Goal: Information Seeking & Learning: Learn about a topic

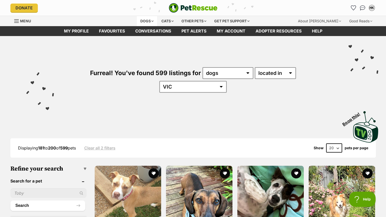
click at [149, 21] on div "Dogs" at bounding box center [147, 21] width 20 height 10
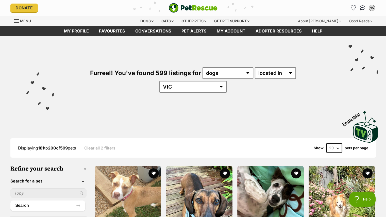
click at [62, 189] on input "text" at bounding box center [48, 194] width 76 height 10
type input "staghound"
click at [10, 201] on button "Search" at bounding box center [47, 206] width 75 height 10
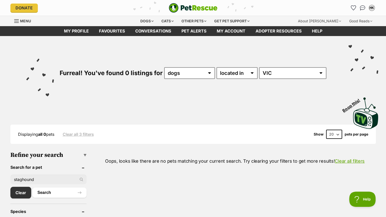
click at [77, 134] on link "Clear all 3 filters" at bounding box center [78, 134] width 31 height 5
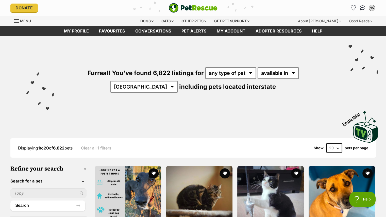
click at [37, 194] on input "text" at bounding box center [48, 194] width 76 height 10
type input "staghound"
click at [10, 201] on button "Search" at bounding box center [47, 206] width 75 height 10
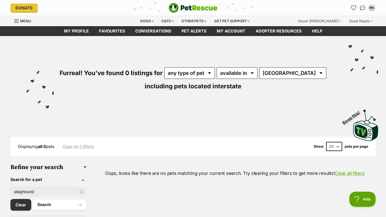
click at [35, 191] on input "staghound" at bounding box center [48, 192] width 76 height 10
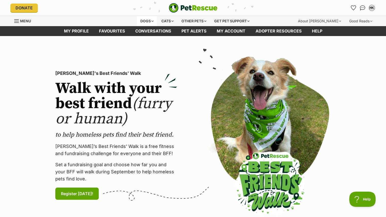
click at [145, 20] on div "Dogs" at bounding box center [147, 21] width 20 height 10
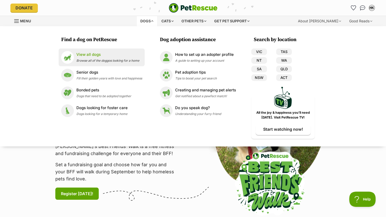
click at [90, 57] on div "View all dogs Browse all of the doggos looking for a home" at bounding box center [107, 57] width 63 height 11
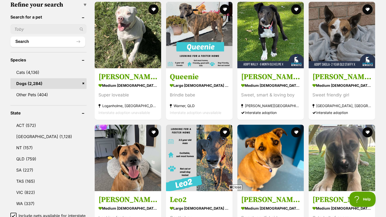
scroll to position [213, 0]
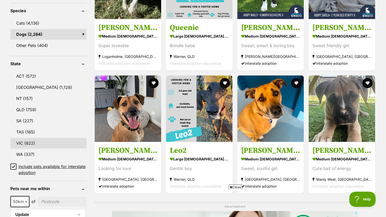
click at [28, 141] on link "VIC (822)" at bounding box center [48, 143] width 76 height 11
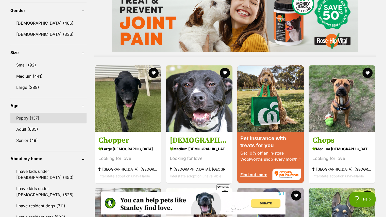
scroll to position [471, 0]
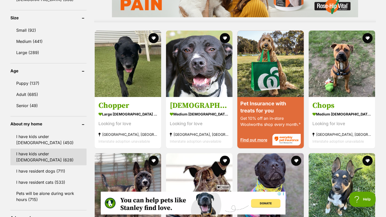
click at [46, 150] on link "I have kids under [DEMOGRAPHIC_DATA] (628)" at bounding box center [48, 157] width 76 height 17
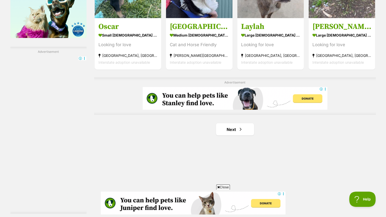
scroll to position [842, 0]
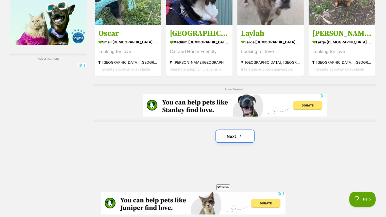
click at [233, 135] on link "Next" at bounding box center [235, 136] width 38 height 12
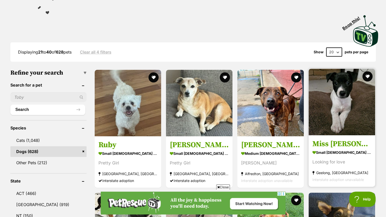
click at [344, 102] on img at bounding box center [342, 102] width 67 height 67
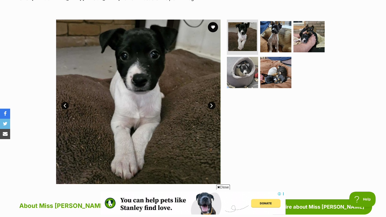
click at [211, 102] on link "Next" at bounding box center [212, 106] width 8 height 8
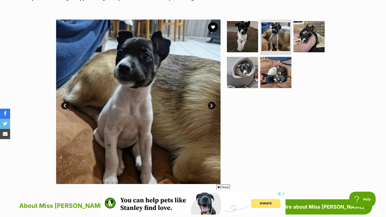
click at [211, 102] on link "Next" at bounding box center [212, 106] width 8 height 8
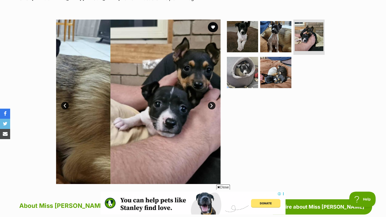
click at [211, 102] on link "Next" at bounding box center [212, 106] width 8 height 8
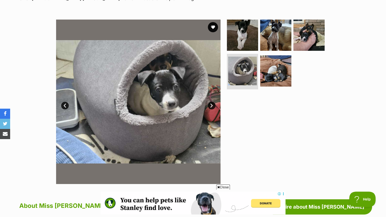
click at [211, 102] on link "Next" at bounding box center [212, 106] width 8 height 8
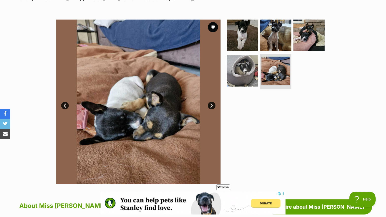
click at [211, 102] on link "Next" at bounding box center [212, 106] width 8 height 8
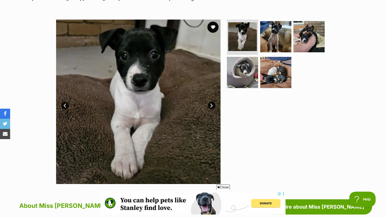
click at [213, 27] on button "favourite" at bounding box center [213, 27] width 11 height 11
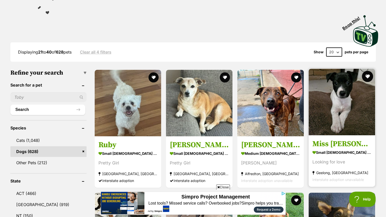
click at [368, 72] on button "favourite" at bounding box center [368, 76] width 11 height 11
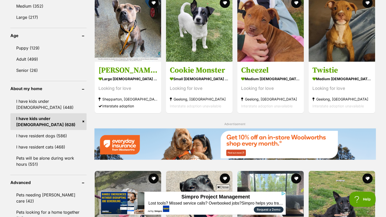
scroll to position [477, 0]
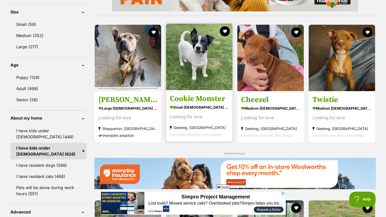
click at [196, 64] on img at bounding box center [199, 57] width 67 height 67
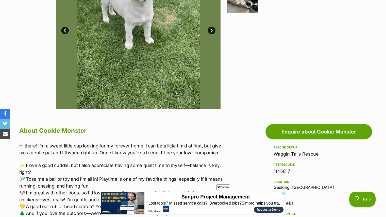
scroll to position [52, 0]
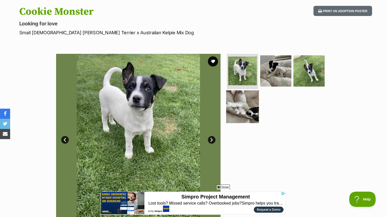
click at [251, 104] on img at bounding box center [242, 106] width 33 height 33
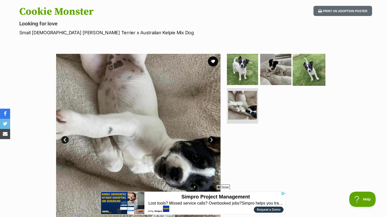
click at [300, 67] on img at bounding box center [309, 69] width 33 height 33
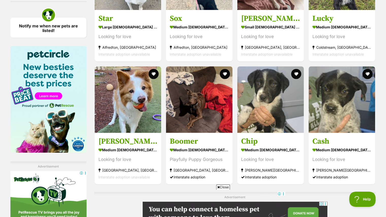
scroll to position [733, 0]
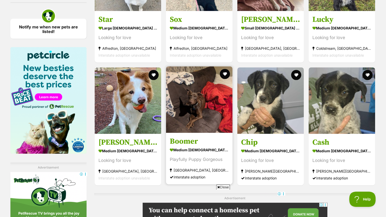
click at [210, 101] on img at bounding box center [199, 99] width 67 height 67
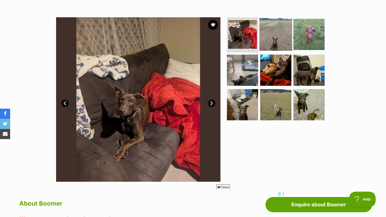
click at [275, 42] on img at bounding box center [276, 34] width 33 height 33
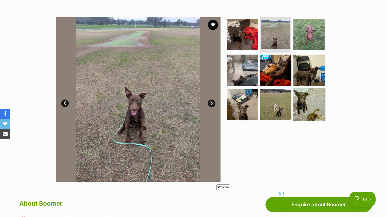
click at [299, 91] on img at bounding box center [309, 104] width 33 height 33
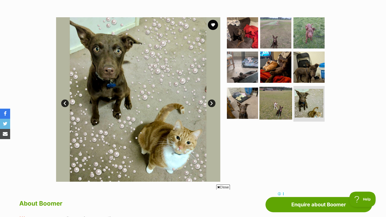
click at [272, 101] on img at bounding box center [276, 103] width 33 height 33
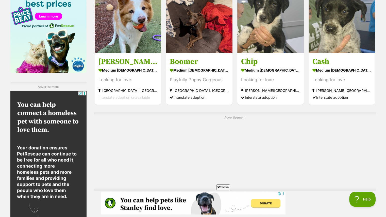
scroll to position [816, 0]
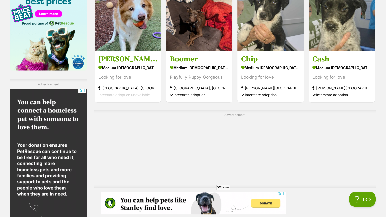
click at [263, 199] on span "Next page" at bounding box center [261, 202] width 5 height 6
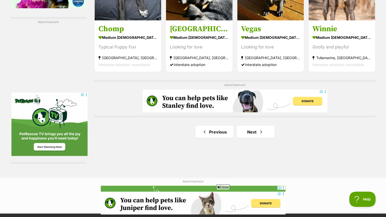
scroll to position [884, 0]
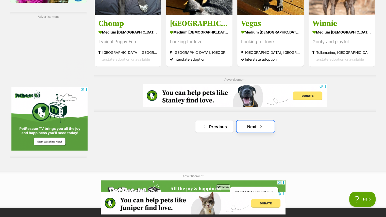
click at [265, 126] on link "Next" at bounding box center [256, 126] width 38 height 12
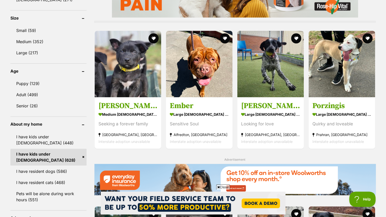
scroll to position [465, 0]
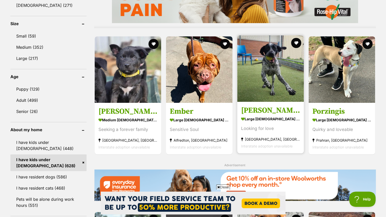
click at [274, 70] on img at bounding box center [271, 68] width 67 height 67
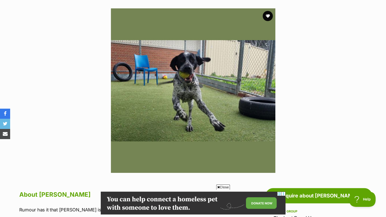
scroll to position [107, 0]
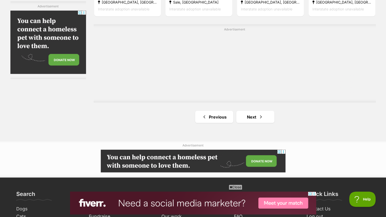
scroll to position [901, 0]
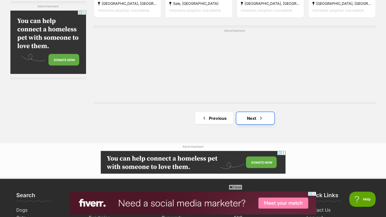
click at [260, 117] on span "Next page" at bounding box center [261, 118] width 5 height 6
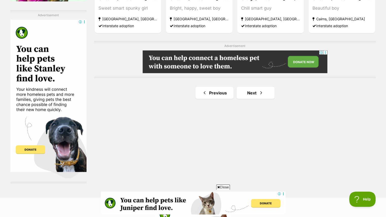
scroll to position [887, 0]
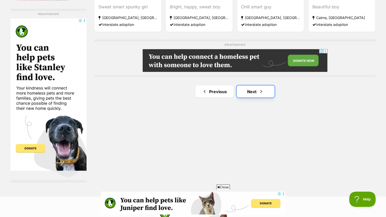
click at [258, 88] on link "Next" at bounding box center [256, 91] width 38 height 12
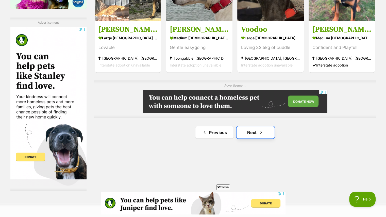
scroll to position [0, 72]
click at [257, 129] on link "Next" at bounding box center [256, 132] width 38 height 12
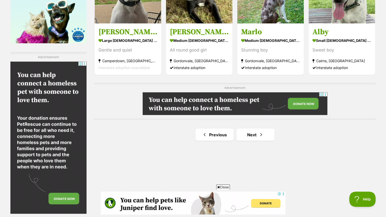
scroll to position [846, 0]
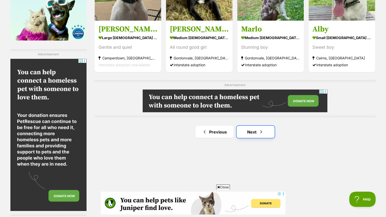
click at [260, 131] on span "Next page" at bounding box center [261, 132] width 5 height 6
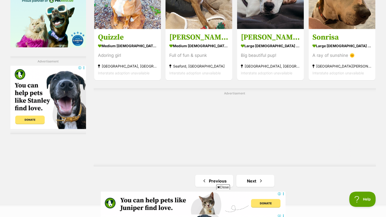
scroll to position [852, 0]
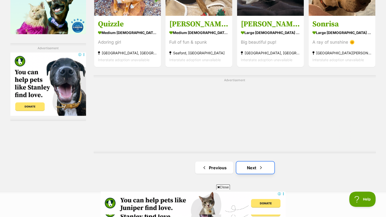
click at [262, 165] on span "Next page" at bounding box center [261, 168] width 5 height 6
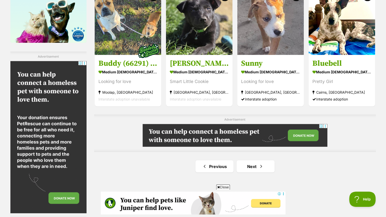
scroll to position [843, 0]
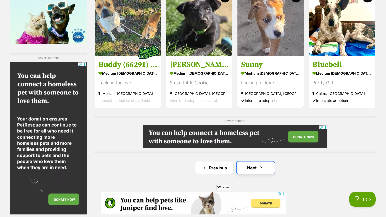
click at [250, 162] on link "Next" at bounding box center [256, 168] width 38 height 12
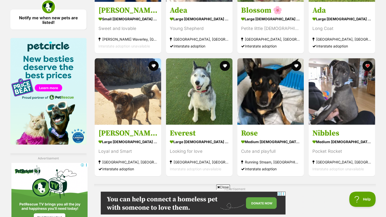
scroll to position [743, 0]
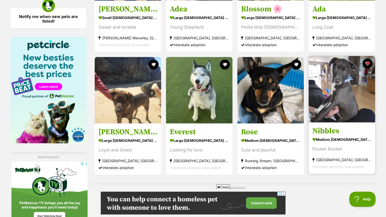
click at [350, 105] on img at bounding box center [342, 89] width 67 height 67
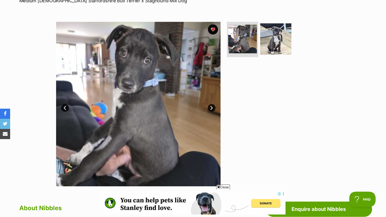
scroll to position [86, 0]
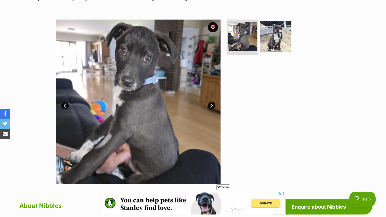
click at [211, 106] on link "Next" at bounding box center [212, 106] width 8 height 8
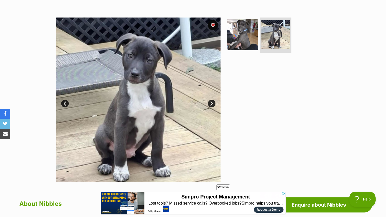
scroll to position [78, 0]
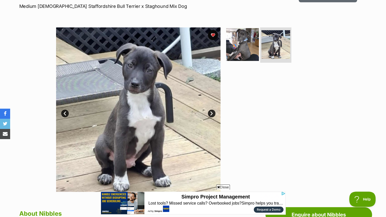
click at [247, 43] on img at bounding box center [242, 44] width 33 height 33
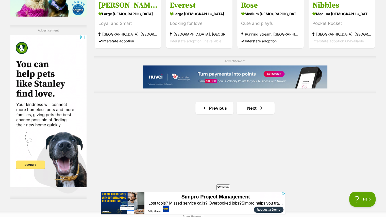
scroll to position [871, 0]
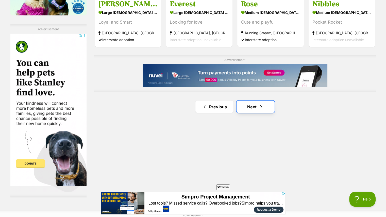
click at [262, 106] on span "Next page" at bounding box center [261, 107] width 5 height 6
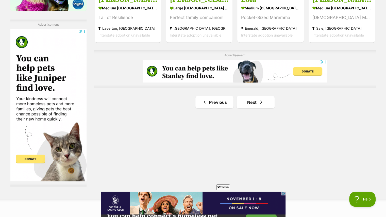
scroll to position [880, 0]
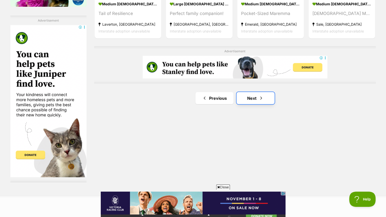
click at [259, 95] on span "Next page" at bounding box center [261, 98] width 5 height 6
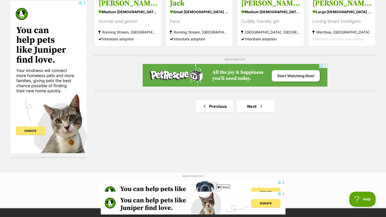
scroll to position [898, 0]
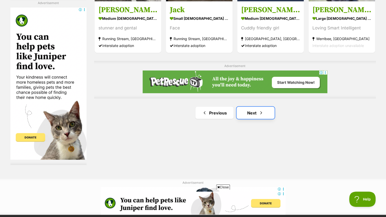
click at [263, 111] on span "Next page" at bounding box center [261, 113] width 5 height 6
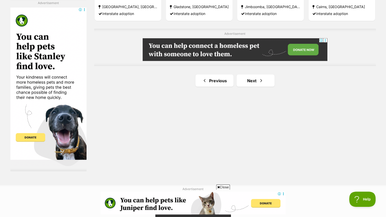
scroll to position [902, 0]
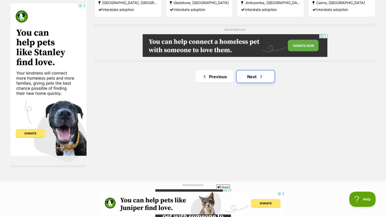
click at [256, 77] on link "Next" at bounding box center [256, 76] width 38 height 12
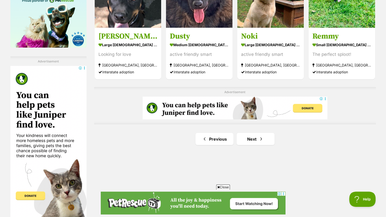
scroll to position [847, 0]
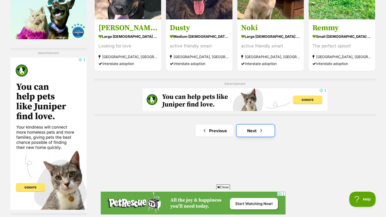
click at [261, 134] on link "Next" at bounding box center [256, 131] width 38 height 12
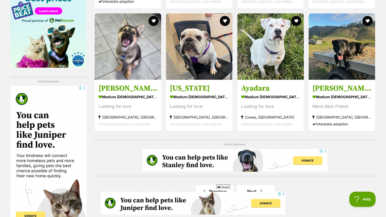
scroll to position [817, 0]
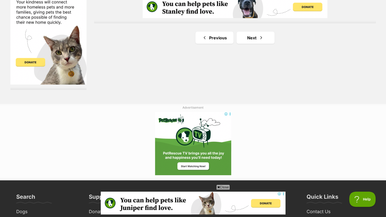
drag, startPoint x: 0, startPoint y: 0, endPoint x: 384, endPoint y: 148, distance: 411.5
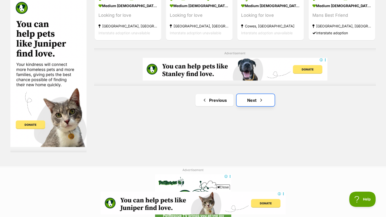
click at [252, 97] on link "Next" at bounding box center [256, 100] width 38 height 12
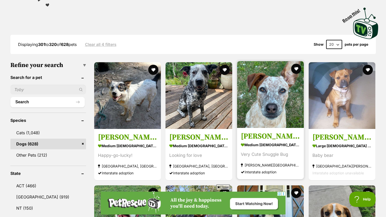
click at [266, 98] on img at bounding box center [270, 94] width 67 height 67
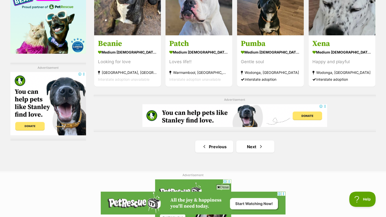
scroll to position [833, 0]
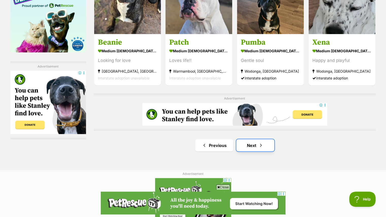
click at [262, 145] on span "Next page" at bounding box center [261, 145] width 5 height 6
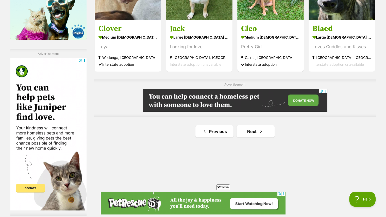
scroll to position [873, 0]
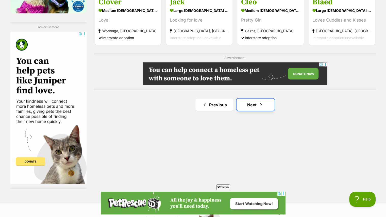
click at [257, 104] on link "Next" at bounding box center [256, 105] width 38 height 12
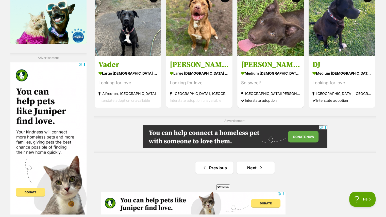
scroll to position [879, 0]
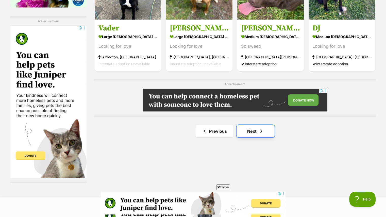
click at [262, 134] on link "Next" at bounding box center [256, 131] width 38 height 12
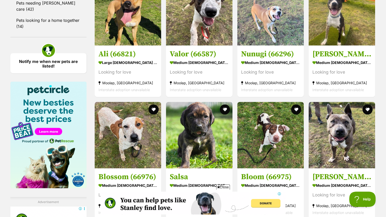
scroll to position [718, 0]
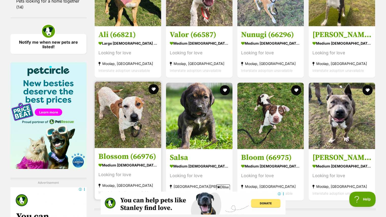
click at [125, 116] on img at bounding box center [128, 115] width 67 height 67
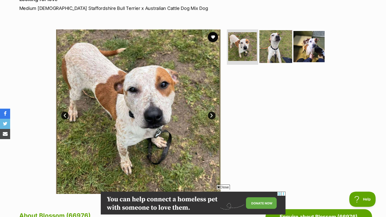
click at [269, 46] on img at bounding box center [276, 46] width 33 height 33
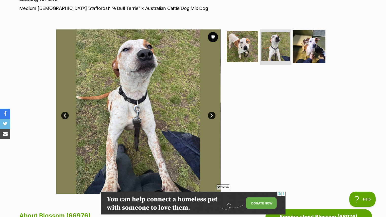
click at [295, 45] on img at bounding box center [309, 46] width 33 height 33
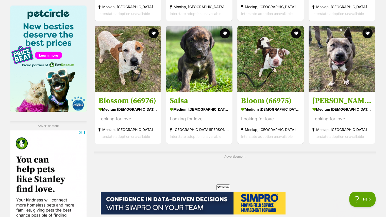
scroll to position [777, 0]
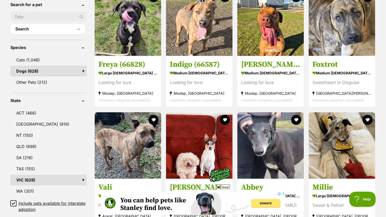
scroll to position [190, 0]
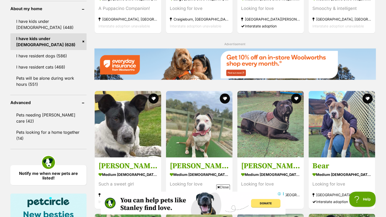
scroll to position [587, 0]
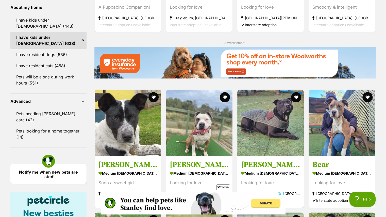
click at [379, 114] on div "Displaying 381 to 400 of 628 pets Clear all 4 filters Show 20 40 60 pets per pa…" at bounding box center [194, 13] width 374 height 924
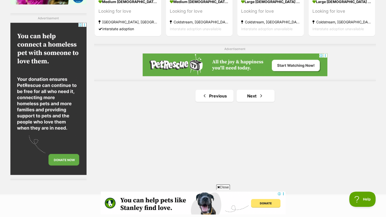
scroll to position [881, 0]
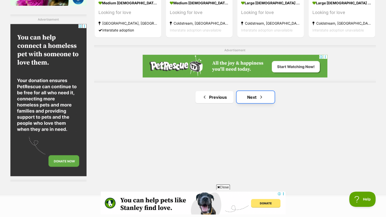
click at [264, 97] on link "Next" at bounding box center [256, 97] width 38 height 12
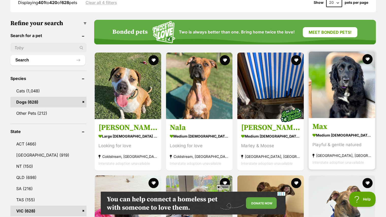
click at [344, 67] on img at bounding box center [342, 85] width 67 height 67
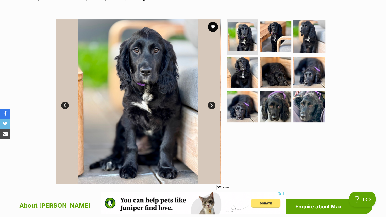
click at [300, 32] on img at bounding box center [309, 36] width 33 height 33
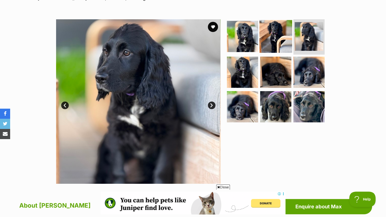
click at [270, 41] on img at bounding box center [276, 36] width 33 height 33
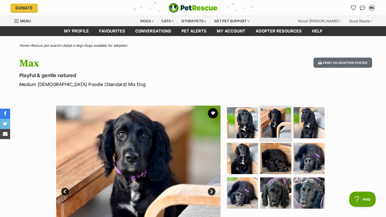
click at [277, 114] on img at bounding box center [276, 123] width 30 height 30
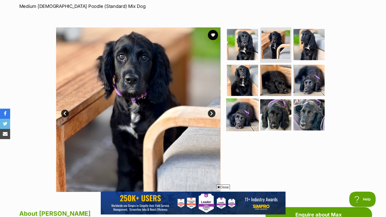
click at [251, 109] on img at bounding box center [242, 115] width 33 height 33
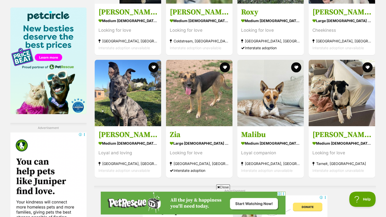
scroll to position [794, 0]
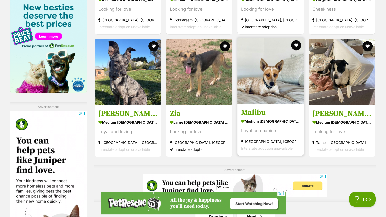
click at [254, 91] on img at bounding box center [271, 71] width 67 height 67
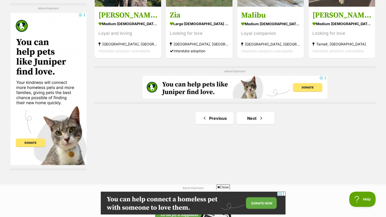
scroll to position [898, 0]
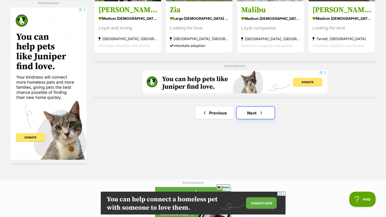
click at [257, 113] on link "Next" at bounding box center [256, 113] width 38 height 12
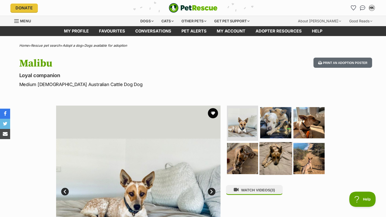
click at [272, 154] on img at bounding box center [276, 158] width 33 height 33
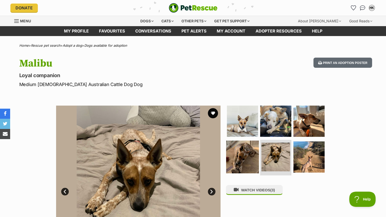
click at [245, 157] on img at bounding box center [242, 157] width 33 height 33
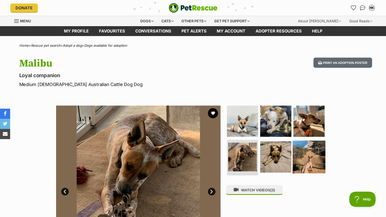
click at [298, 144] on img at bounding box center [309, 157] width 33 height 33
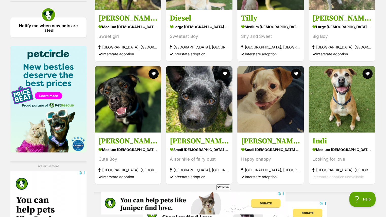
scroll to position [738, 0]
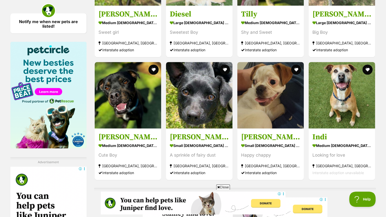
drag, startPoint x: 385, startPoint y: 122, endPoint x: 389, endPoint y: 127, distance: 5.8
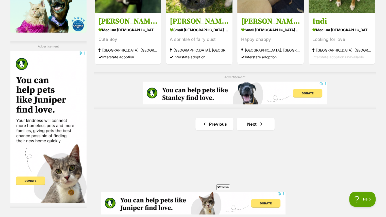
scroll to position [862, 0]
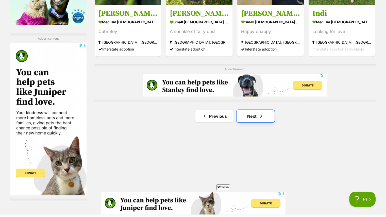
click at [259, 114] on span "Next page" at bounding box center [261, 116] width 5 height 6
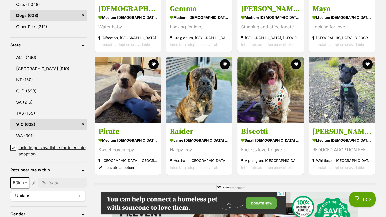
scroll to position [235, 0]
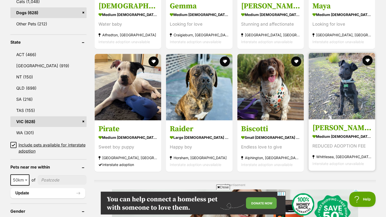
click at [345, 78] on img at bounding box center [342, 86] width 67 height 67
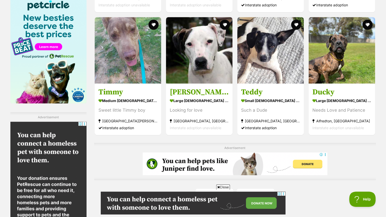
scroll to position [797, 0]
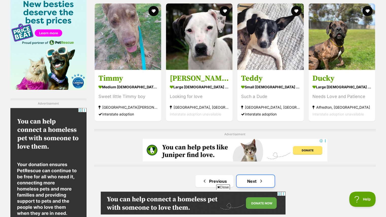
click at [255, 183] on link "Next" at bounding box center [256, 181] width 38 height 12
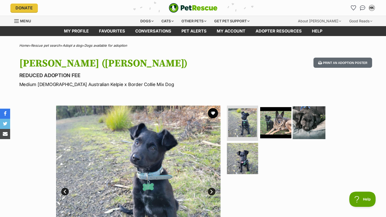
click at [302, 125] on img at bounding box center [309, 122] width 33 height 33
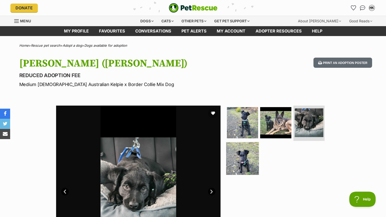
click at [245, 162] on img at bounding box center [242, 158] width 33 height 33
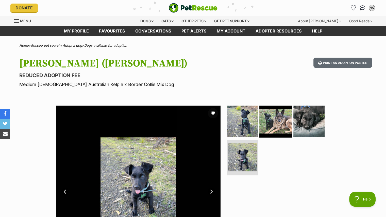
click at [275, 119] on img at bounding box center [276, 121] width 33 height 33
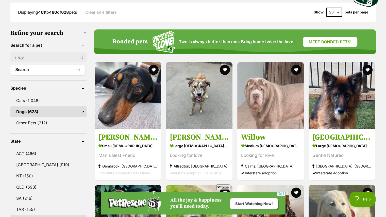
scroll to position [134, 0]
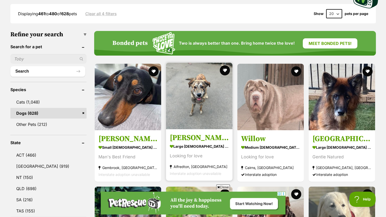
click at [199, 88] on img at bounding box center [199, 96] width 67 height 67
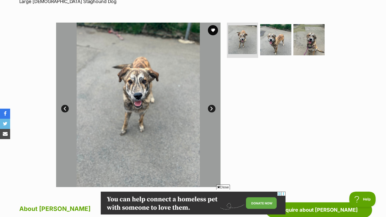
scroll to position [82, 0]
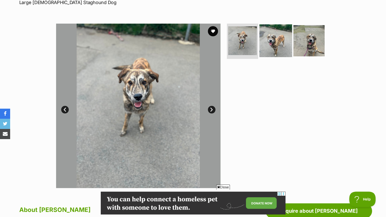
click at [283, 39] on img at bounding box center [276, 40] width 33 height 33
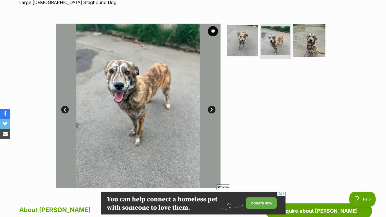
click at [306, 34] on img at bounding box center [309, 40] width 33 height 33
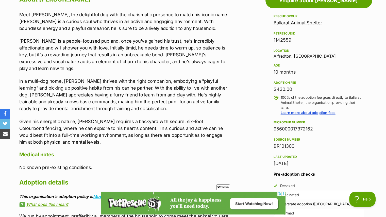
scroll to position [294, 0]
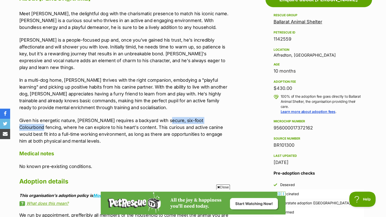
drag, startPoint x: 162, startPoint y: 115, endPoint x: 219, endPoint y: 114, distance: 56.7
click at [219, 117] on p "Given his energetic nature, [PERSON_NAME] requires a backyard with secure, six-…" at bounding box center [124, 130] width 210 height 27
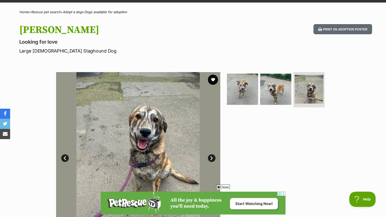
scroll to position [73, 0]
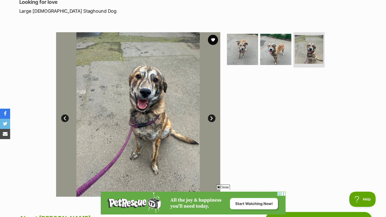
click at [210, 118] on link "Next" at bounding box center [212, 119] width 8 height 8
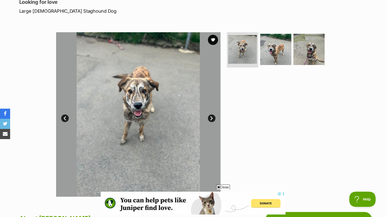
scroll to position [0, 0]
click at [210, 118] on link "Next" at bounding box center [212, 119] width 8 height 8
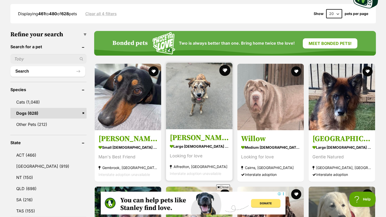
click at [225, 67] on button "favourite" at bounding box center [225, 70] width 11 height 11
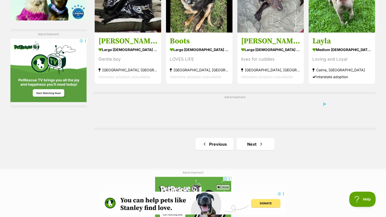
scroll to position [876, 0]
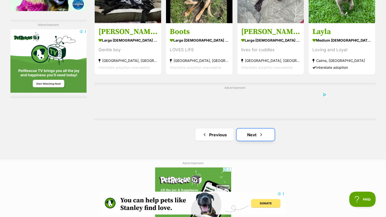
click at [258, 132] on link "Next" at bounding box center [256, 135] width 38 height 12
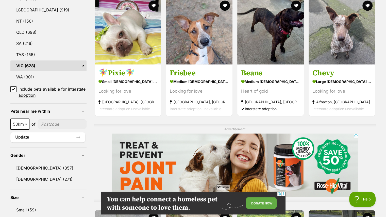
scroll to position [288, 0]
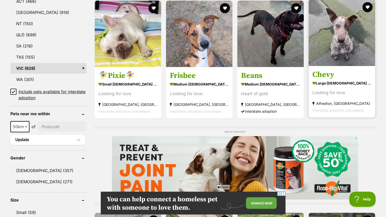
click at [357, 40] on img at bounding box center [342, 32] width 67 height 67
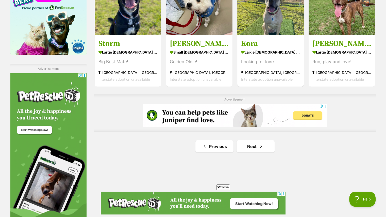
scroll to position [833, 0]
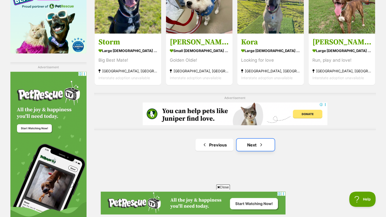
click at [257, 144] on link "Next" at bounding box center [256, 145] width 38 height 12
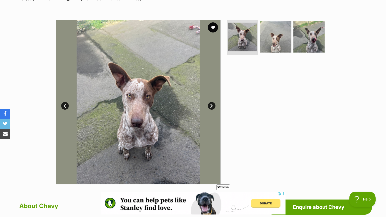
scroll to position [85, 0]
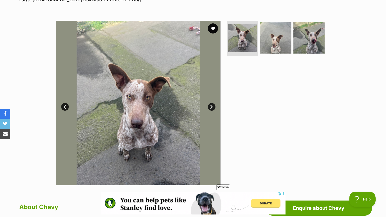
click at [211, 106] on link "Next" at bounding box center [212, 107] width 8 height 8
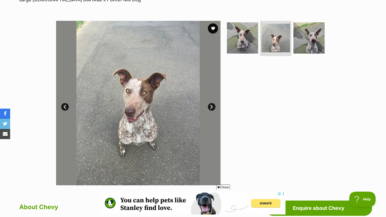
click at [211, 106] on link "Next" at bounding box center [212, 107] width 8 height 8
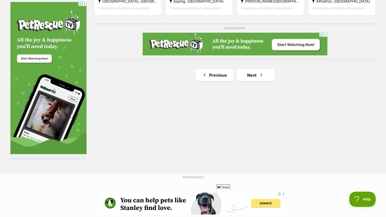
scroll to position [899, 0]
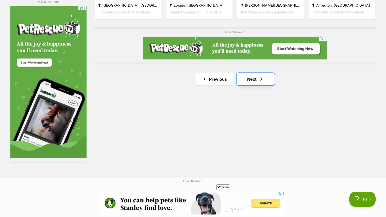
click at [256, 74] on link "Next" at bounding box center [256, 79] width 38 height 12
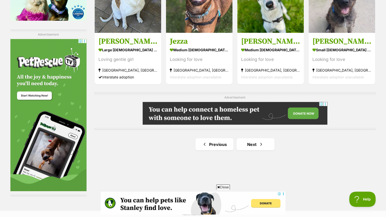
scroll to position [868, 0]
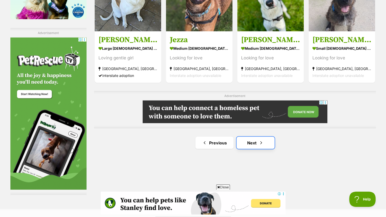
click at [260, 144] on span "Next page" at bounding box center [261, 143] width 5 height 6
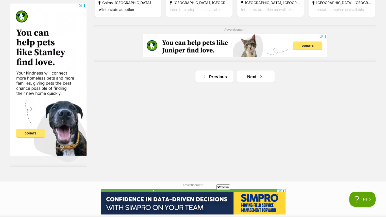
scroll to position [905, 0]
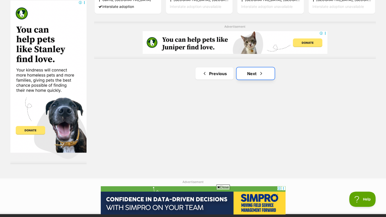
click at [255, 71] on link "Next" at bounding box center [256, 73] width 38 height 12
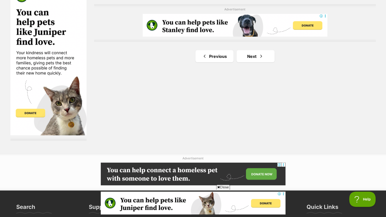
scroll to position [937, 0]
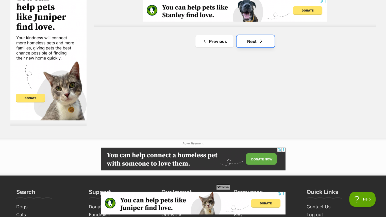
click at [254, 40] on link "Next" at bounding box center [256, 41] width 38 height 12
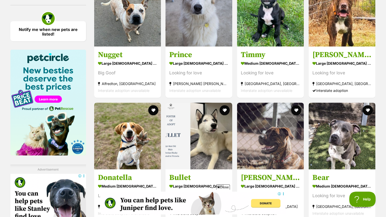
scroll to position [850, 0]
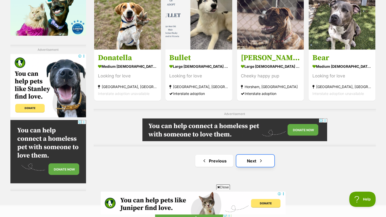
click at [267, 158] on link "Next" at bounding box center [256, 161] width 38 height 12
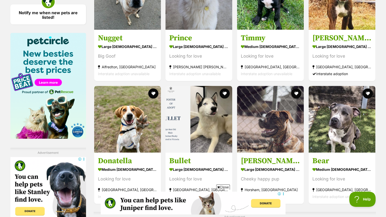
scroll to position [751, 0]
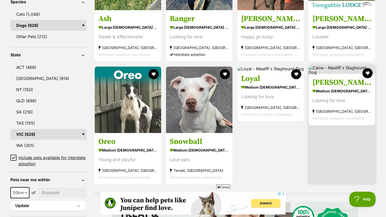
click at [339, 85] on h3 "[PERSON_NAME]" at bounding box center [342, 83] width 59 height 10
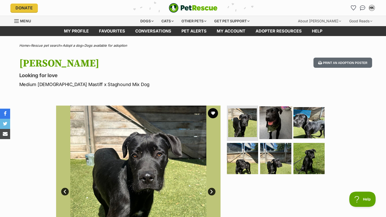
click at [274, 128] on img at bounding box center [276, 122] width 33 height 33
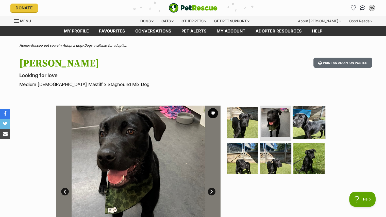
click at [310, 120] on img at bounding box center [309, 122] width 33 height 33
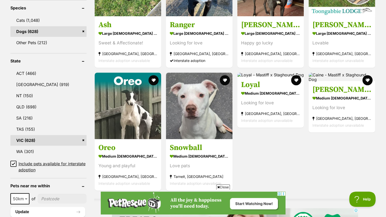
scroll to position [229, 0]
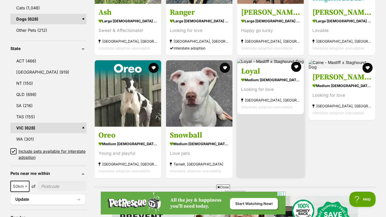
click at [284, 85] on section "medium [DEMOGRAPHIC_DATA] Dog Looking for love [GEOGRAPHIC_DATA], [GEOGRAPHIC_D…" at bounding box center [270, 93] width 59 height 34
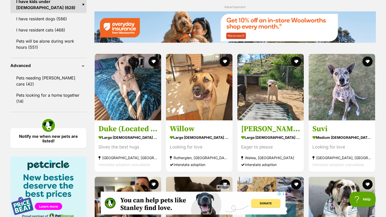
scroll to position [622, 0]
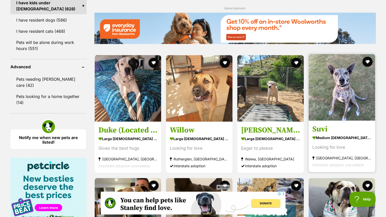
click at [349, 94] on img at bounding box center [342, 87] width 67 height 67
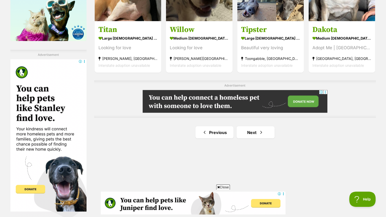
scroll to position [847, 0]
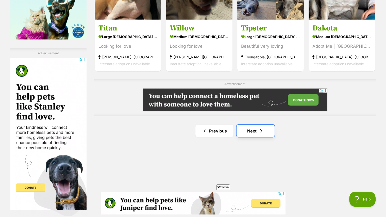
click at [259, 131] on span "Next page" at bounding box center [261, 131] width 5 height 6
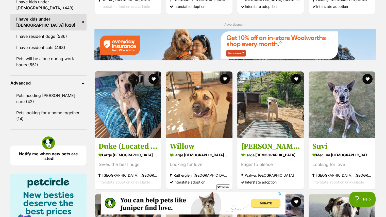
scroll to position [0, 0]
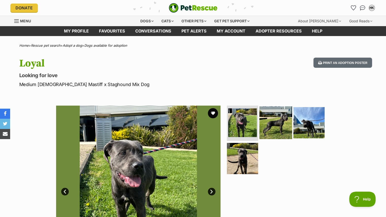
click at [267, 120] on img at bounding box center [276, 122] width 33 height 33
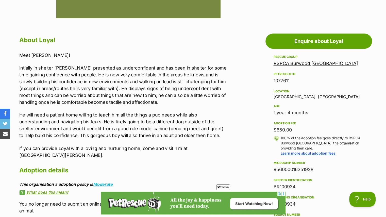
scroll to position [256, 0]
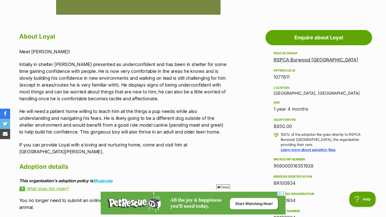
click at [315, 58] on link "RSPCA Burwood [GEOGRAPHIC_DATA]" at bounding box center [316, 59] width 85 height 5
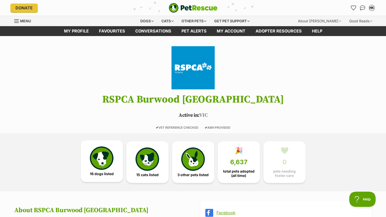
click at [108, 163] on img at bounding box center [101, 158] width 23 height 23
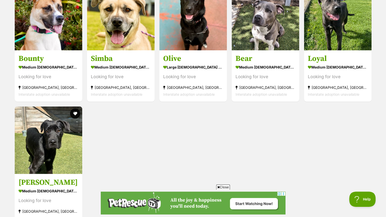
scroll to position [440, 0]
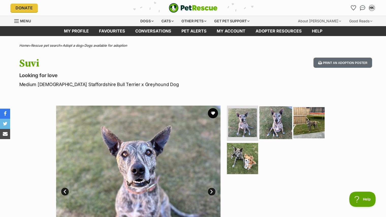
click at [267, 123] on img at bounding box center [276, 122] width 33 height 33
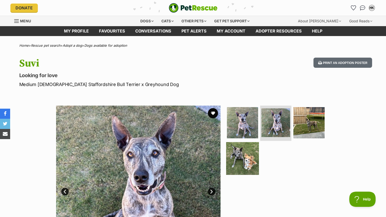
click at [241, 147] on img at bounding box center [242, 158] width 33 height 33
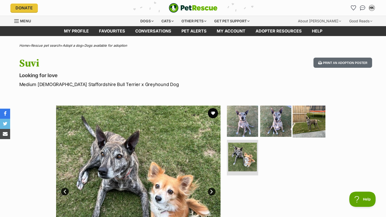
click at [308, 117] on img at bounding box center [309, 121] width 33 height 33
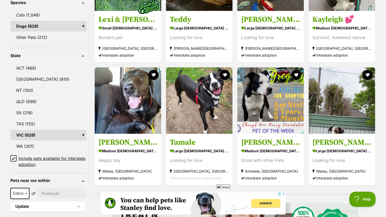
scroll to position [253, 0]
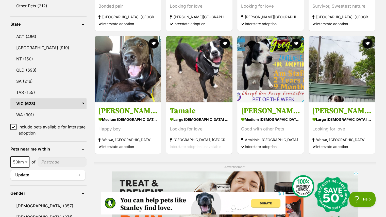
click at [13, 126] on icon at bounding box center [14, 127] width 4 height 4
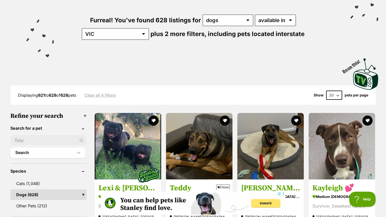
scroll to position [59, 0]
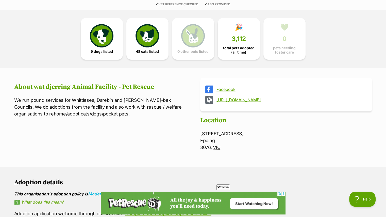
scroll to position [121, 0]
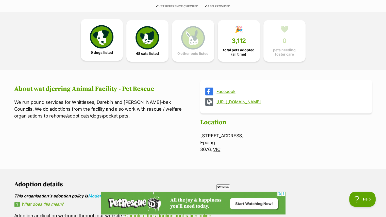
click at [107, 49] on link "9 dogs listed" at bounding box center [102, 40] width 42 height 42
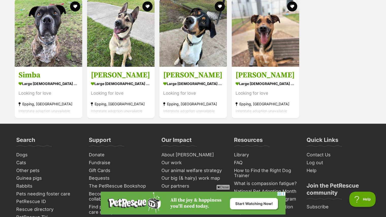
scroll to position [417, 0]
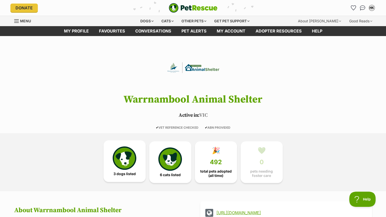
click at [125, 154] on img at bounding box center [124, 158] width 23 height 23
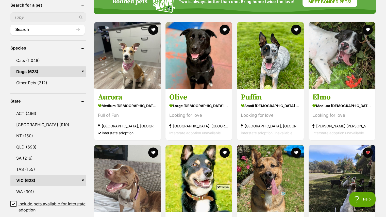
click at [14, 202] on icon at bounding box center [14, 204] width 4 height 4
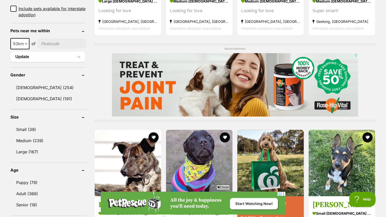
scroll to position [372, 0]
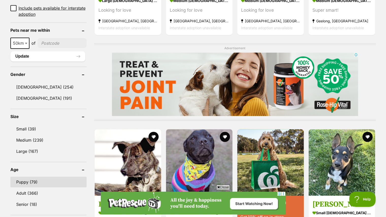
click at [23, 180] on link "Puppy (79)" at bounding box center [48, 182] width 76 height 11
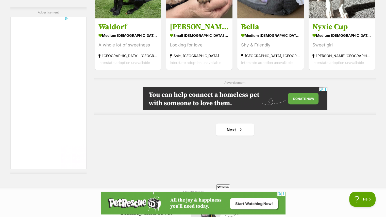
scroll to position [854, 0]
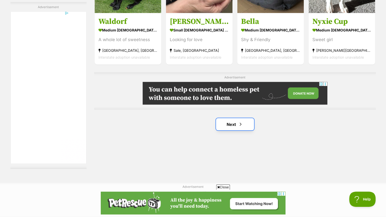
click at [231, 121] on link "Next" at bounding box center [235, 124] width 38 height 12
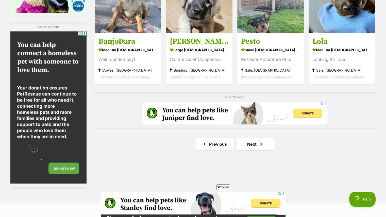
scroll to position [839, 0]
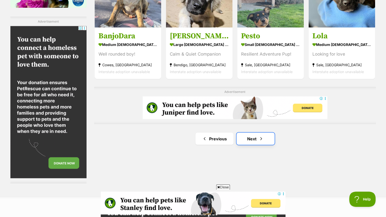
click at [248, 139] on link "Next" at bounding box center [256, 139] width 38 height 12
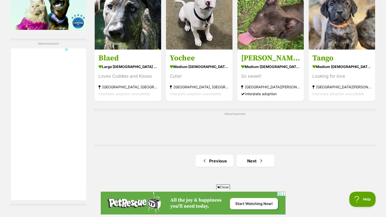
scroll to position [812, 0]
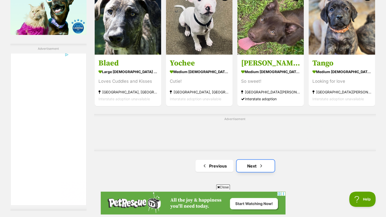
click at [252, 167] on link "Next" at bounding box center [256, 166] width 38 height 12
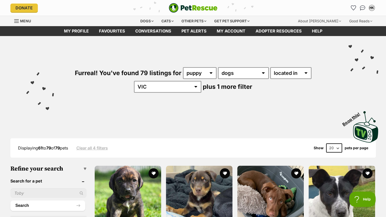
click at [97, 146] on link "Clear all 4 filters" at bounding box center [92, 148] width 32 height 5
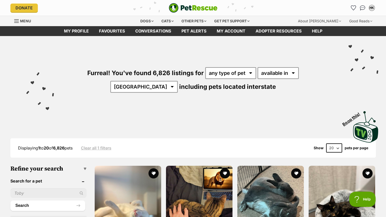
click at [58, 192] on input "text" at bounding box center [48, 194] width 76 height 10
type input "pip"
click at [10, 201] on button "Search" at bounding box center [47, 206] width 75 height 10
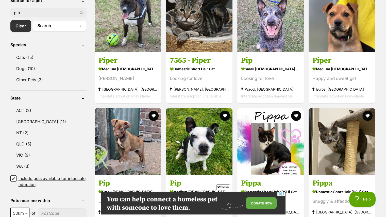
scroll to position [238, 0]
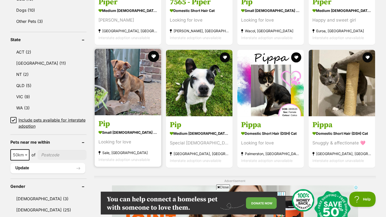
click at [152, 56] on button "favourite" at bounding box center [153, 56] width 11 height 11
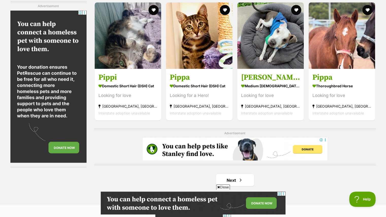
scroll to position [818, 0]
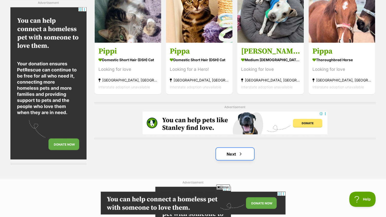
click at [247, 151] on link "Next" at bounding box center [235, 154] width 38 height 12
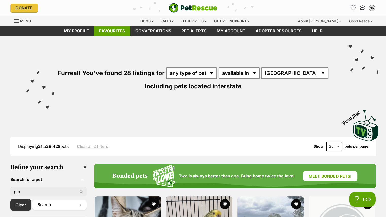
click at [107, 30] on link "Favourites" at bounding box center [112, 31] width 36 height 10
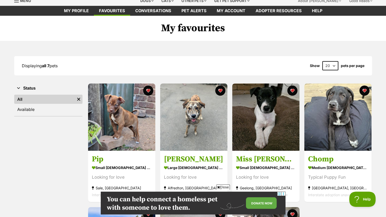
scroll to position [24, 0]
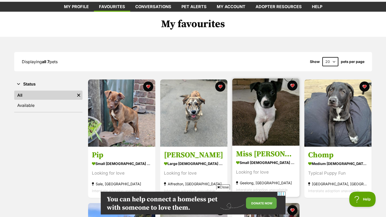
click at [277, 104] on img at bounding box center [266, 112] width 67 height 67
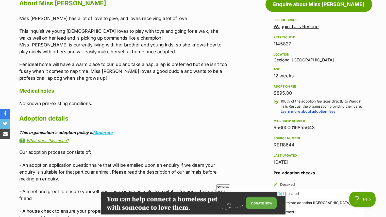
scroll to position [290, 0]
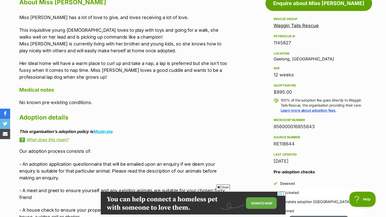
click at [301, 126] on div "956000016855643" at bounding box center [319, 126] width 90 height 7
copy div "956000016855643"
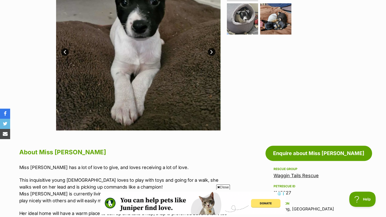
scroll to position [144, 0]
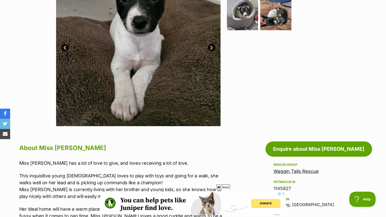
click at [300, 172] on link "Waggin Tails Rescue" at bounding box center [296, 171] width 45 height 5
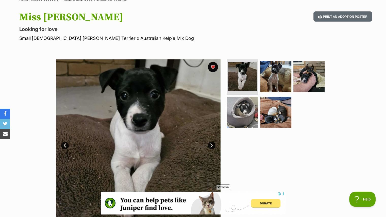
scroll to position [43, 0]
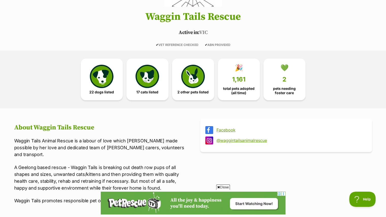
scroll to position [85, 0]
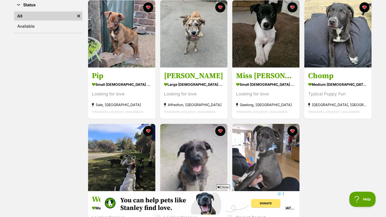
scroll to position [103, 0]
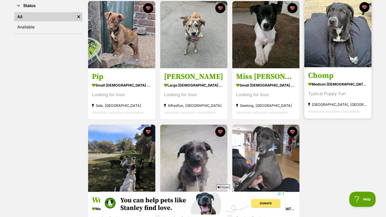
click at [339, 50] on img at bounding box center [338, 33] width 67 height 67
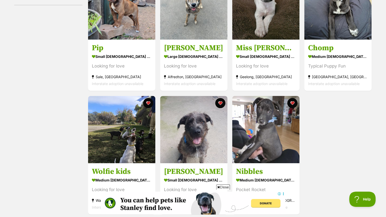
scroll to position [133, 0]
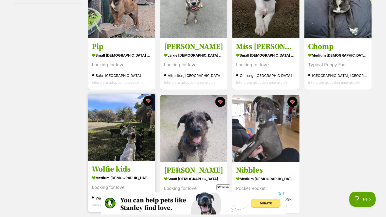
click at [112, 139] on img at bounding box center [121, 127] width 67 height 67
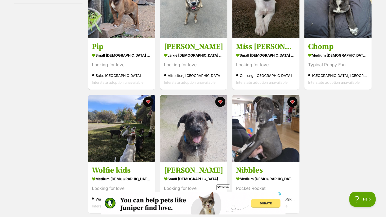
scroll to position [0, 0]
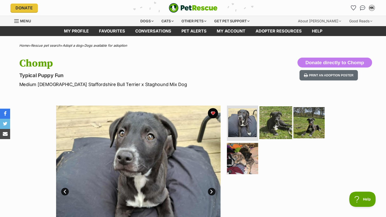
click at [273, 121] on img at bounding box center [276, 122] width 33 height 33
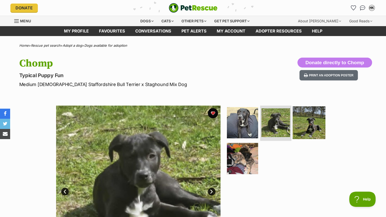
click at [310, 115] on img at bounding box center [309, 122] width 33 height 33
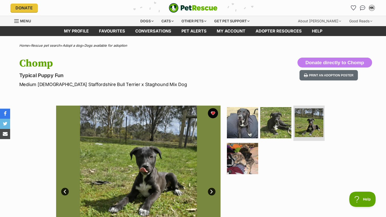
scroll to position [3, 0]
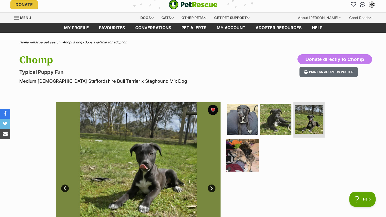
click at [244, 147] on img at bounding box center [242, 155] width 33 height 33
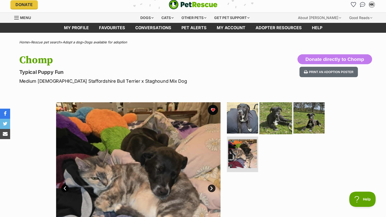
click at [264, 116] on img at bounding box center [276, 117] width 33 height 33
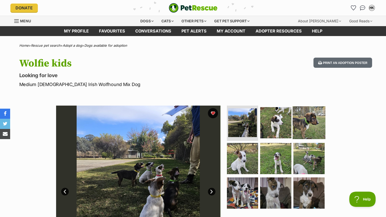
click at [312, 118] on img at bounding box center [309, 122] width 33 height 33
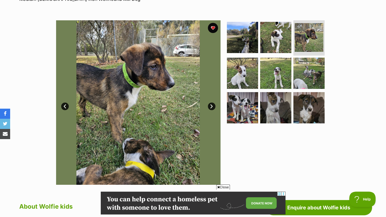
scroll to position [90, 0]
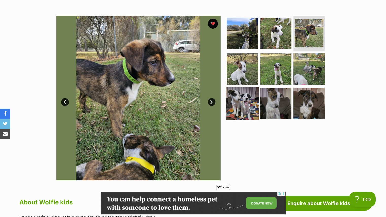
click at [244, 101] on img at bounding box center [242, 103] width 33 height 33
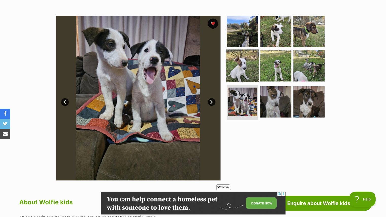
click at [246, 71] on img at bounding box center [242, 66] width 33 height 33
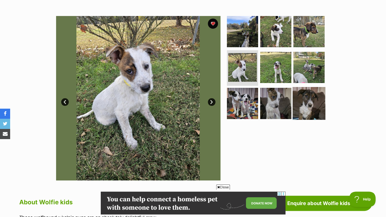
click at [301, 97] on img at bounding box center [309, 103] width 33 height 33
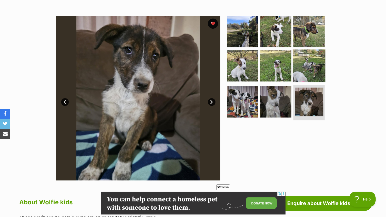
click at [317, 70] on img at bounding box center [309, 66] width 33 height 33
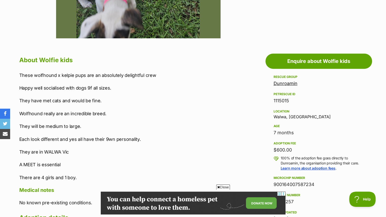
scroll to position [0, 0]
